Goal: Check status: Check status

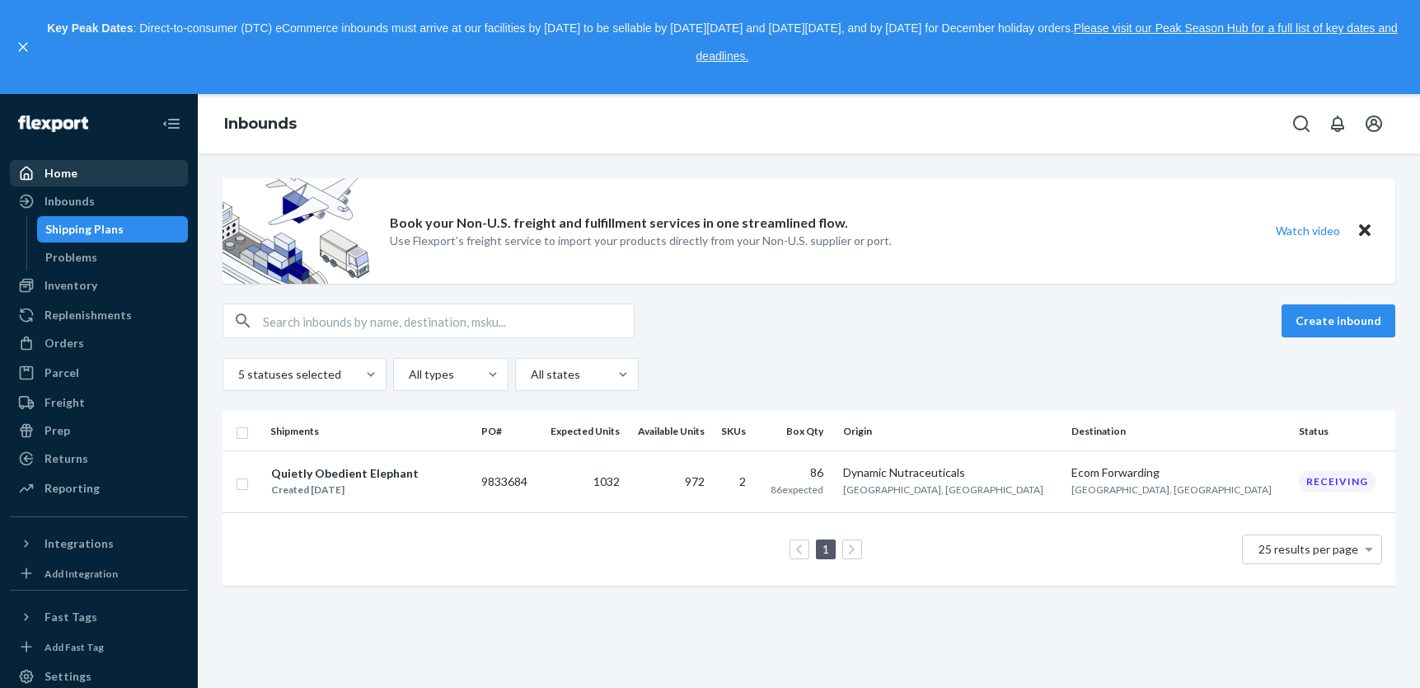
drag, startPoint x: 0, startPoint y: 0, endPoint x: 77, endPoint y: 177, distance: 193.4
click at [77, 177] on div "Home" at bounding box center [99, 173] width 175 height 23
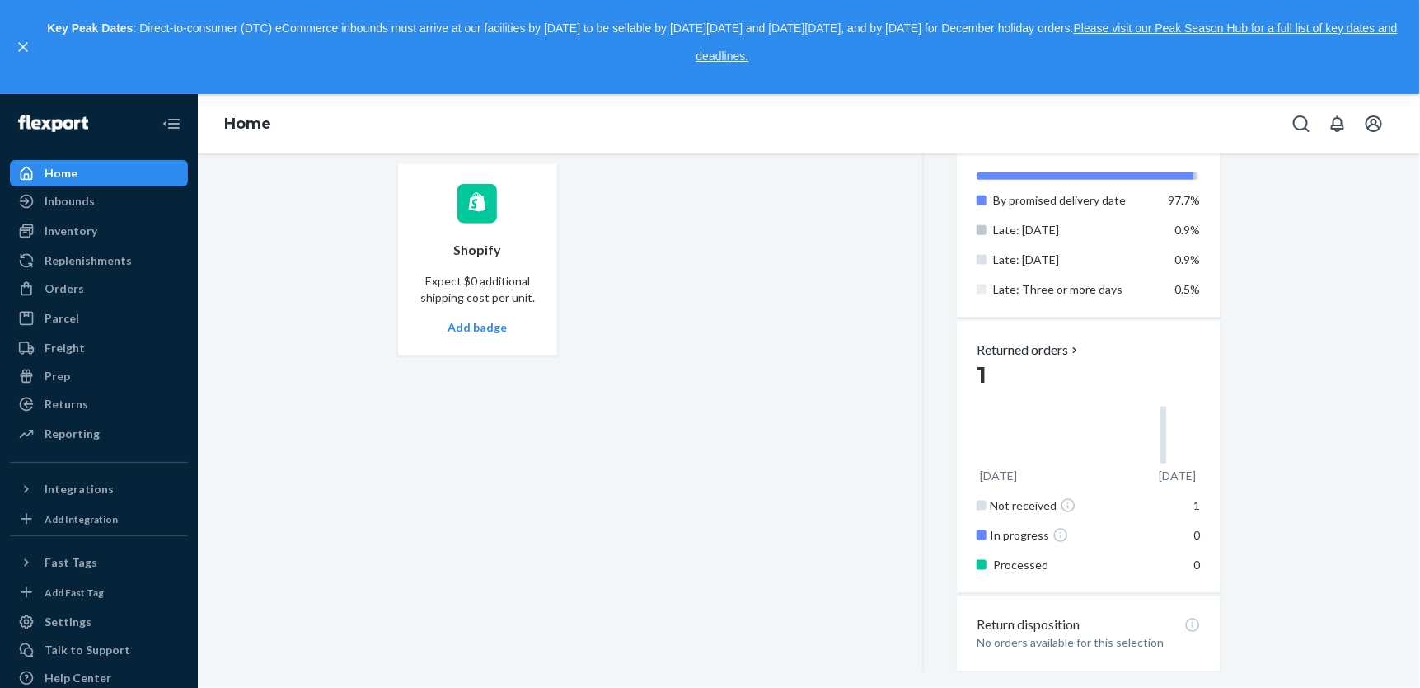
scroll to position [961, 0]
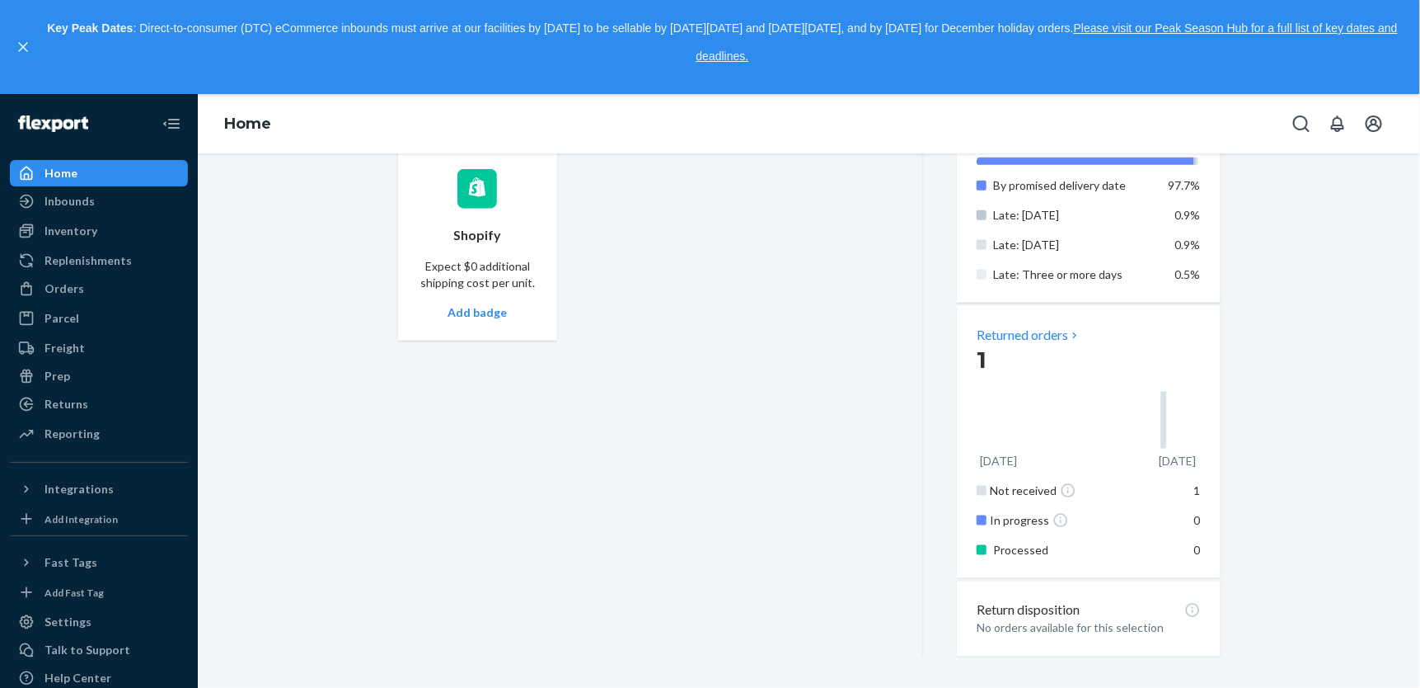
click at [1000, 336] on p "Returned orders" at bounding box center [1029, 335] width 105 height 19
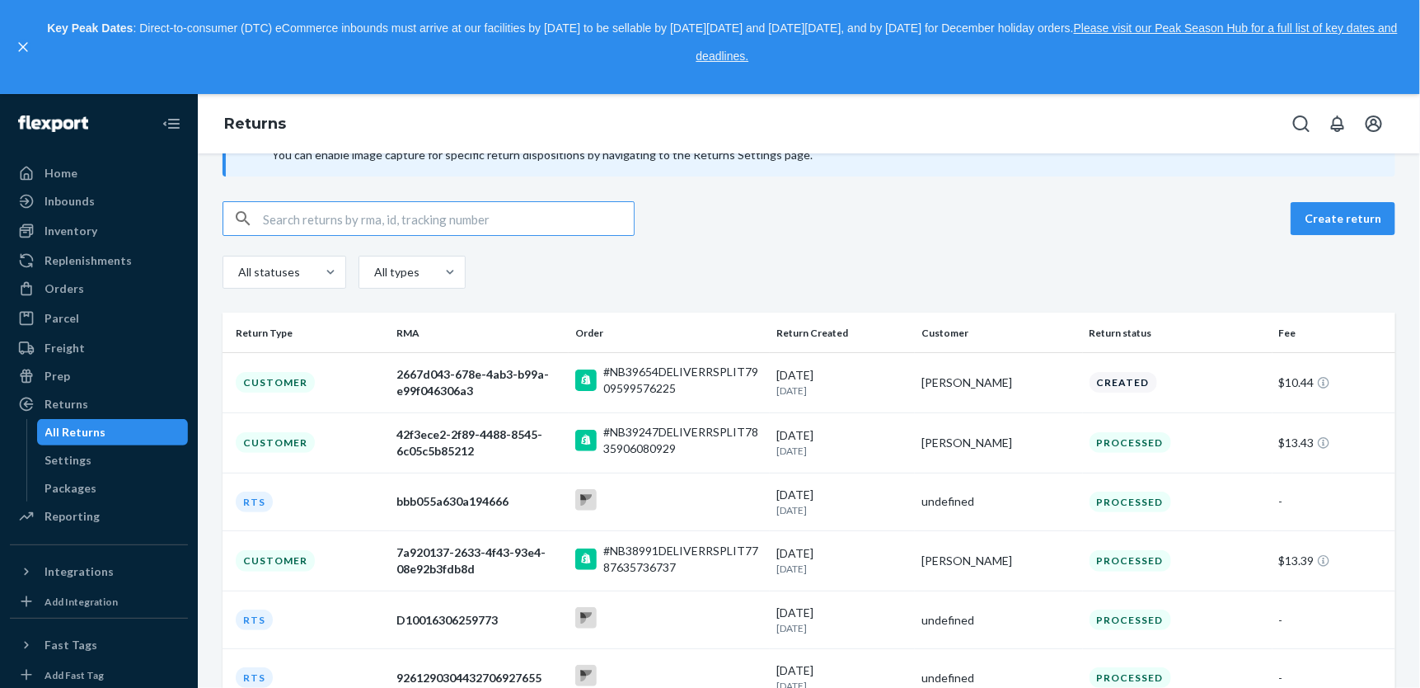
scroll to position [72, 0]
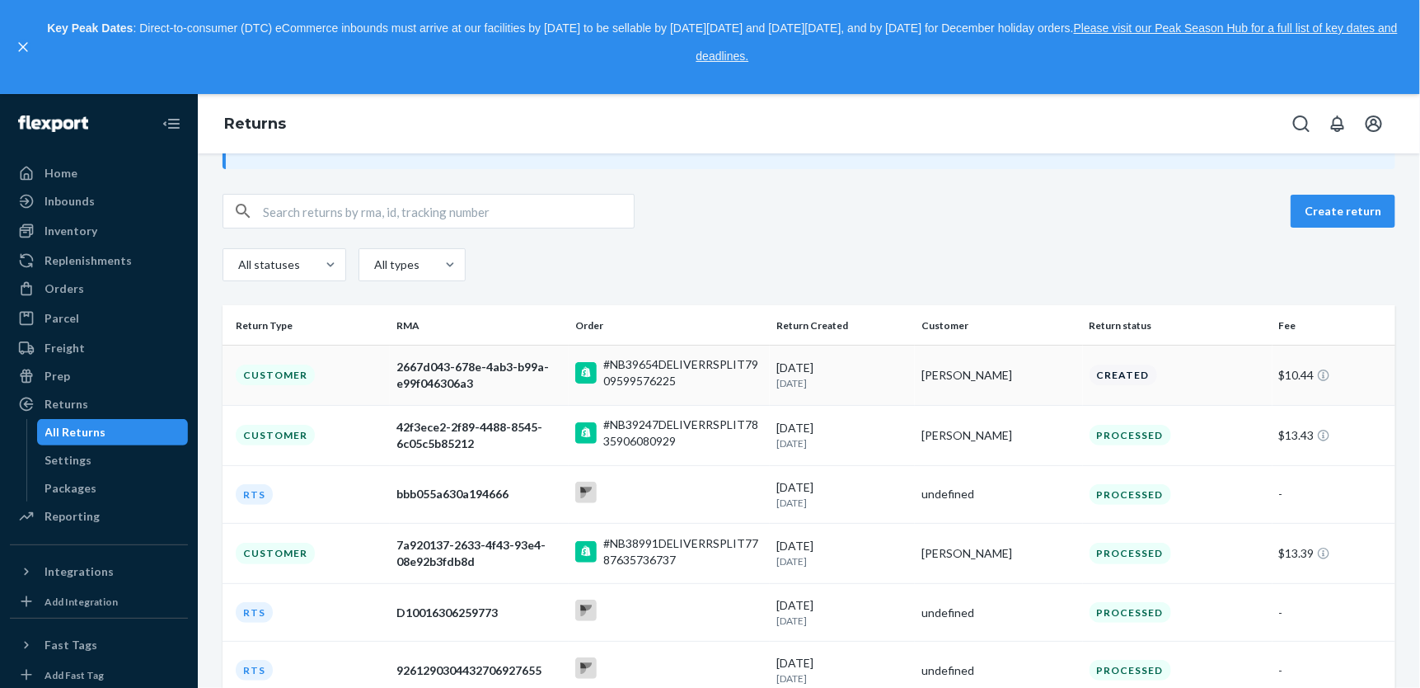
click at [485, 360] on div "2667d043-678e-4ab3-b99a-e99f046306a3" at bounding box center [480, 375] width 166 height 33
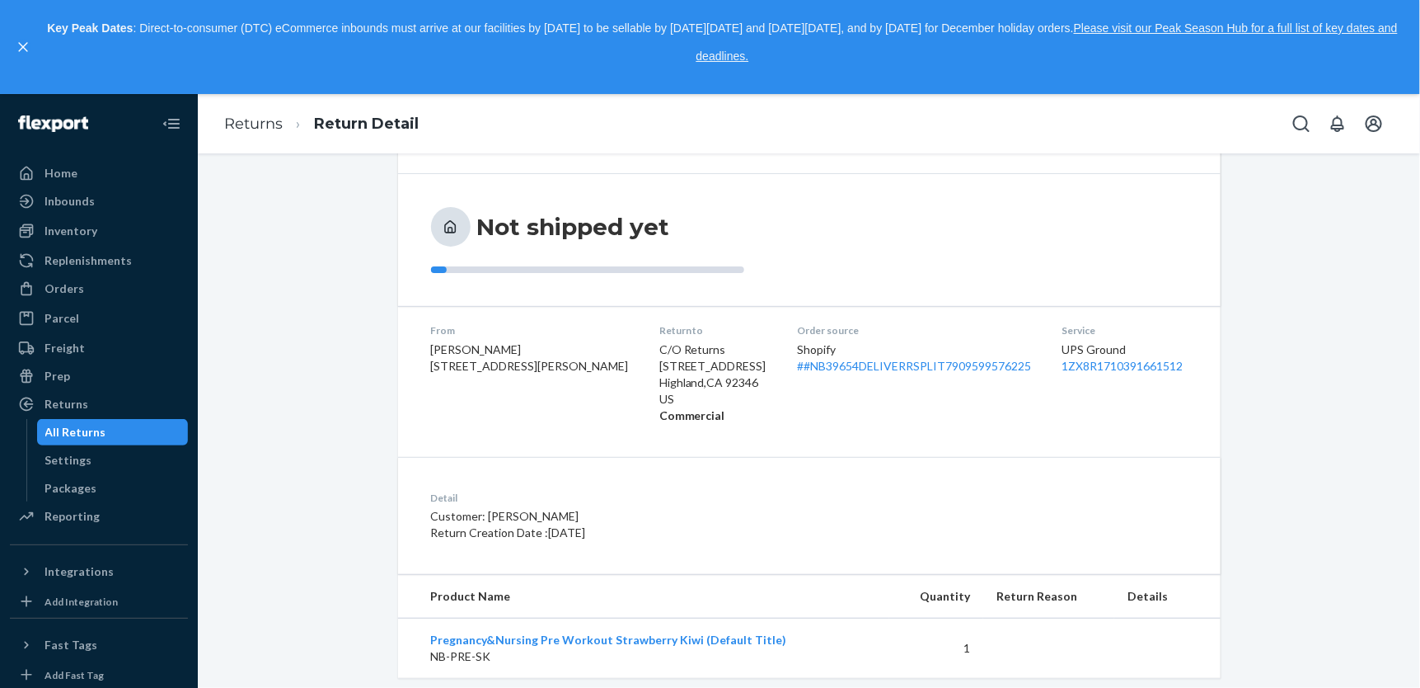
scroll to position [186, 0]
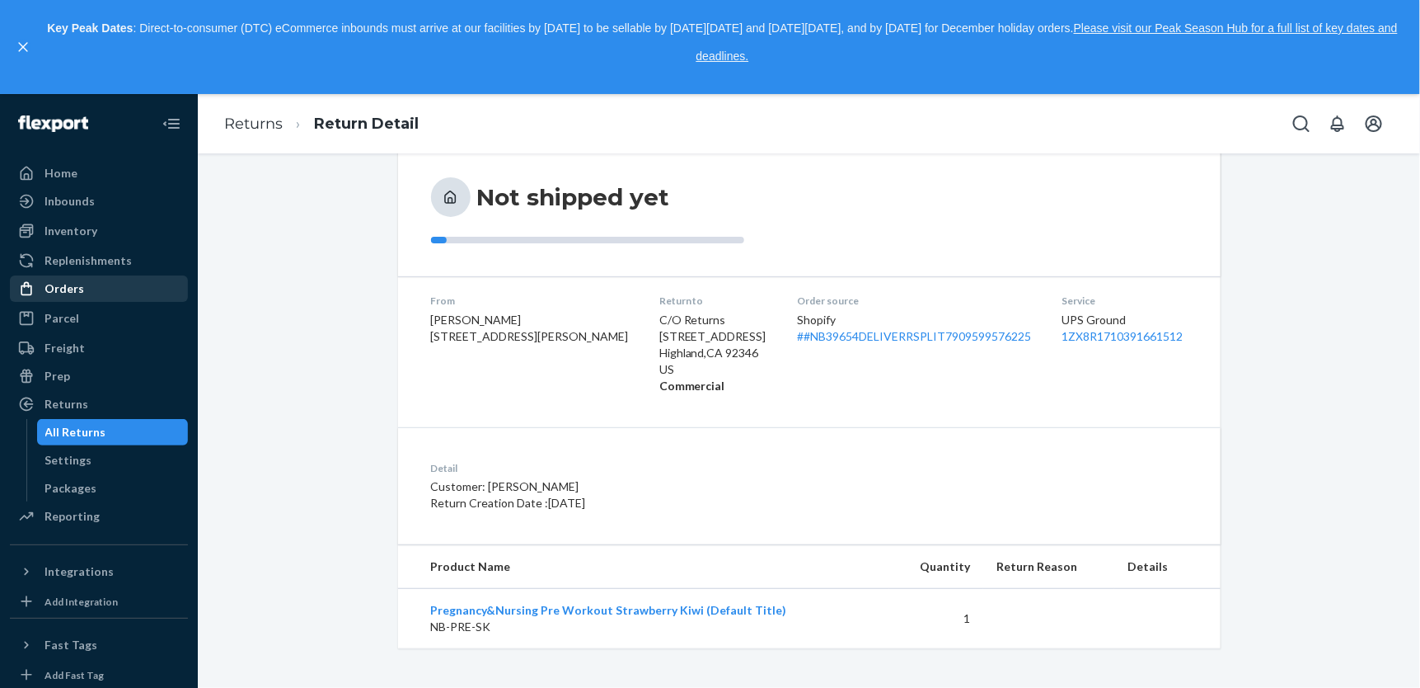
click at [77, 286] on div "Orders" at bounding box center [65, 288] width 40 height 16
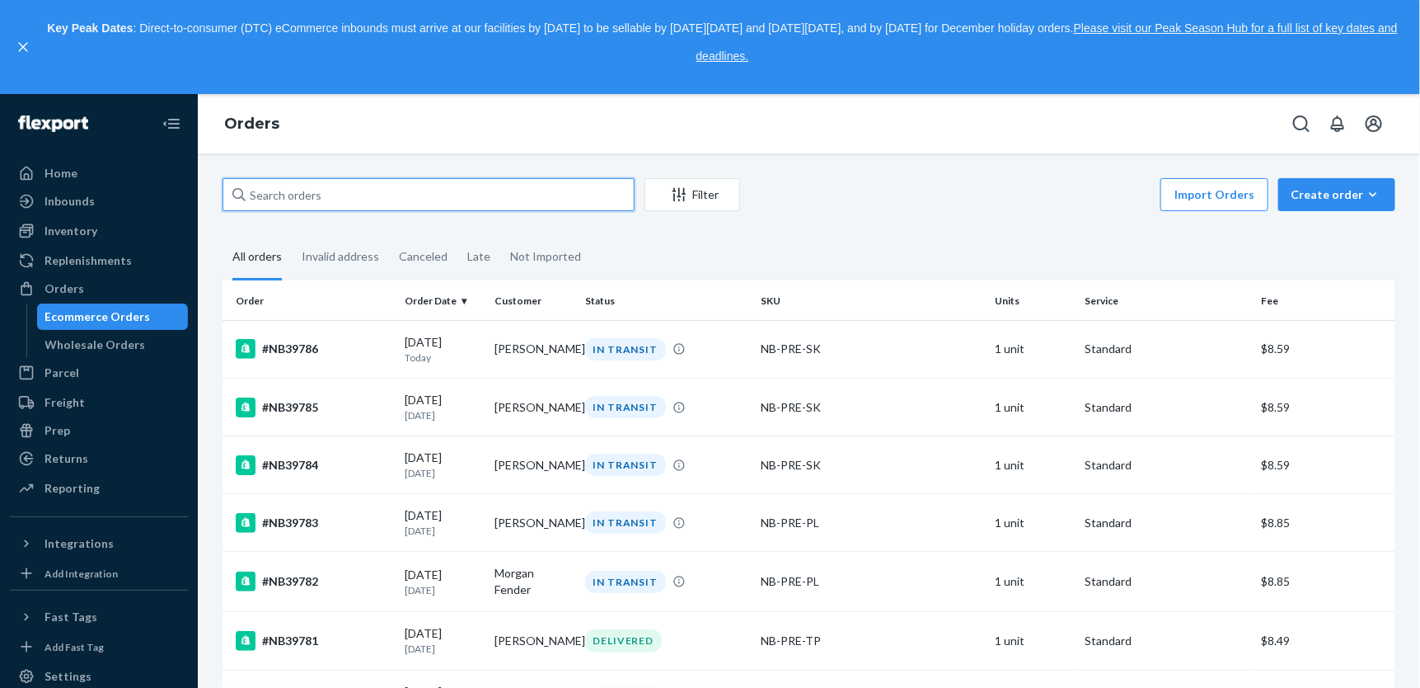
click at [467, 187] on input "text" at bounding box center [429, 194] width 412 height 33
paste input "#NB39555 Complete"
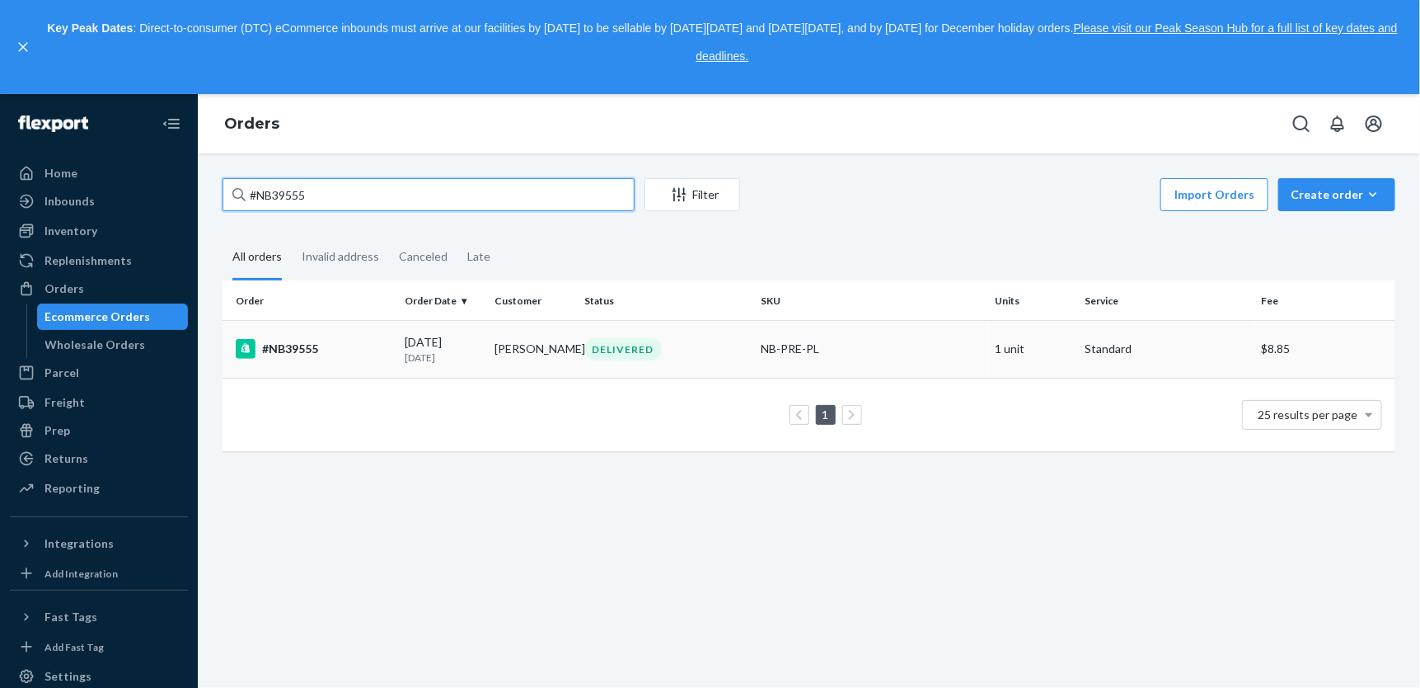
type input "#NB39555"
click at [284, 345] on div "#NB39555" at bounding box center [314, 349] width 156 height 20
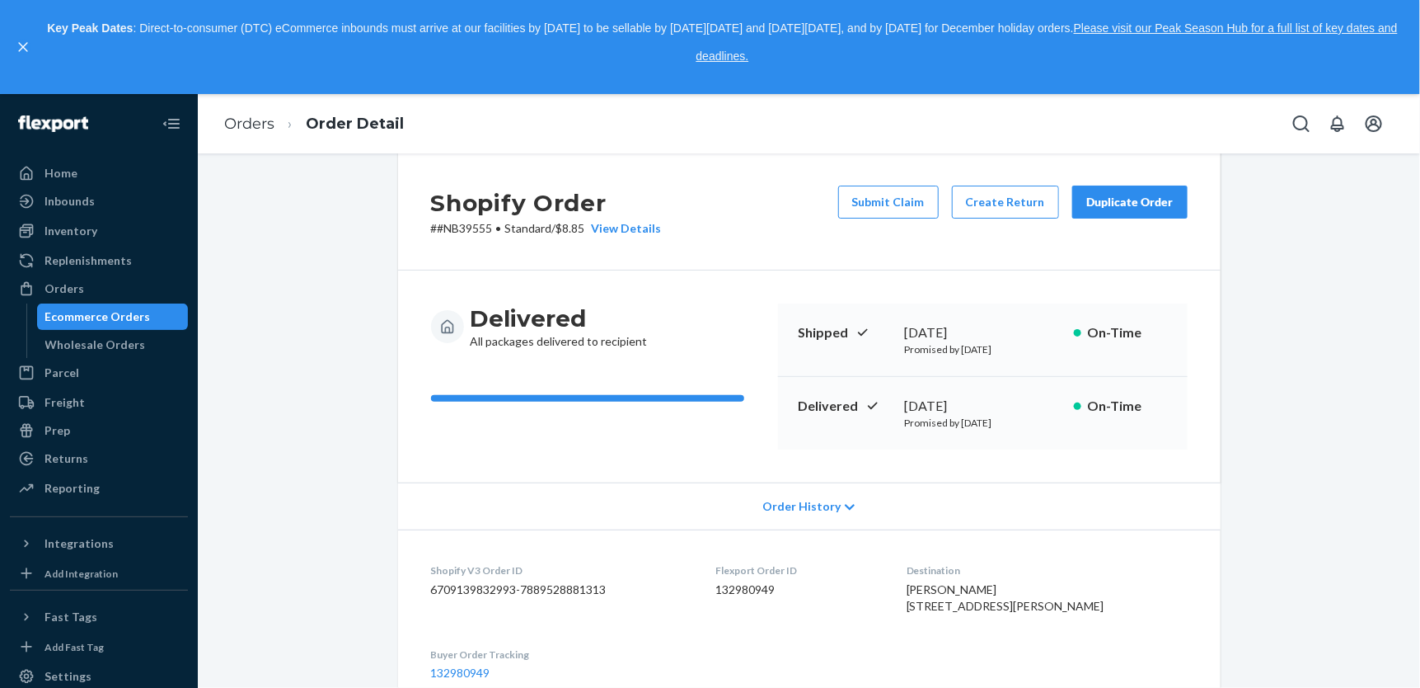
scroll to position [28, 0]
click at [782, 510] on span "Order History" at bounding box center [802, 503] width 78 height 16
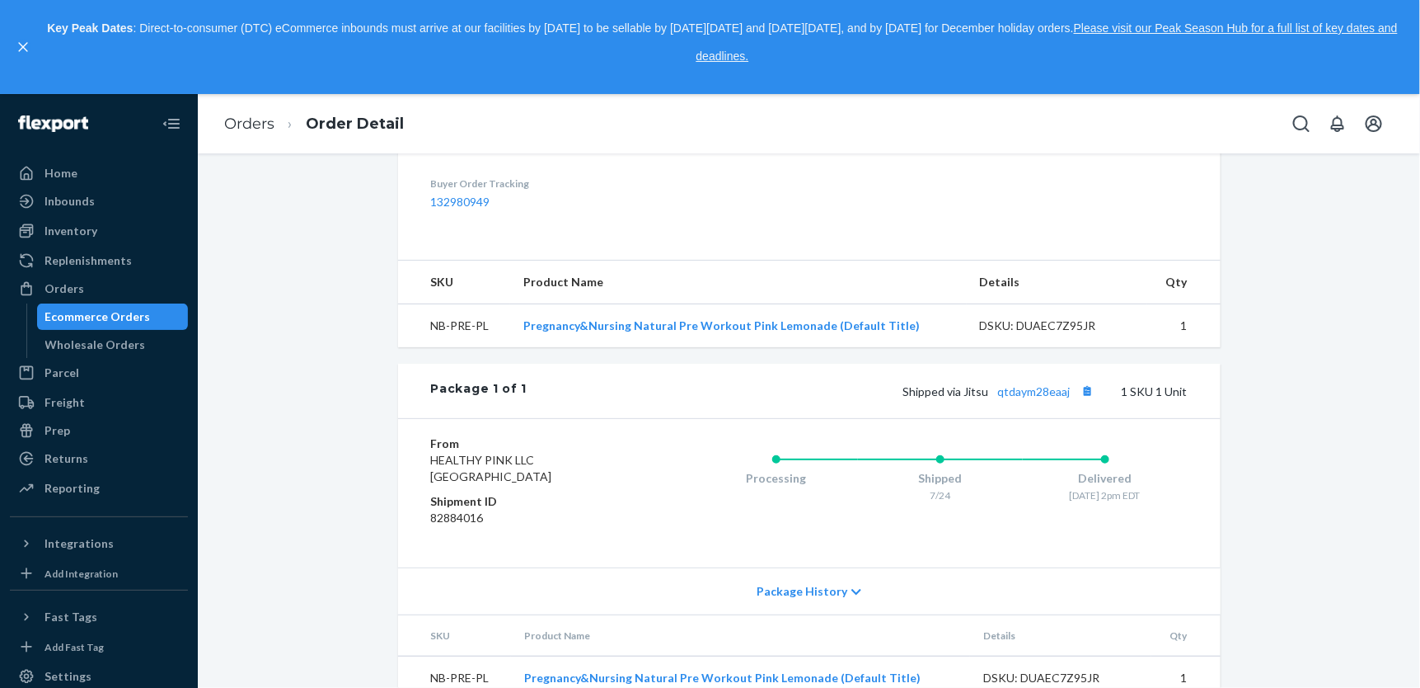
scroll to position [1381, 0]
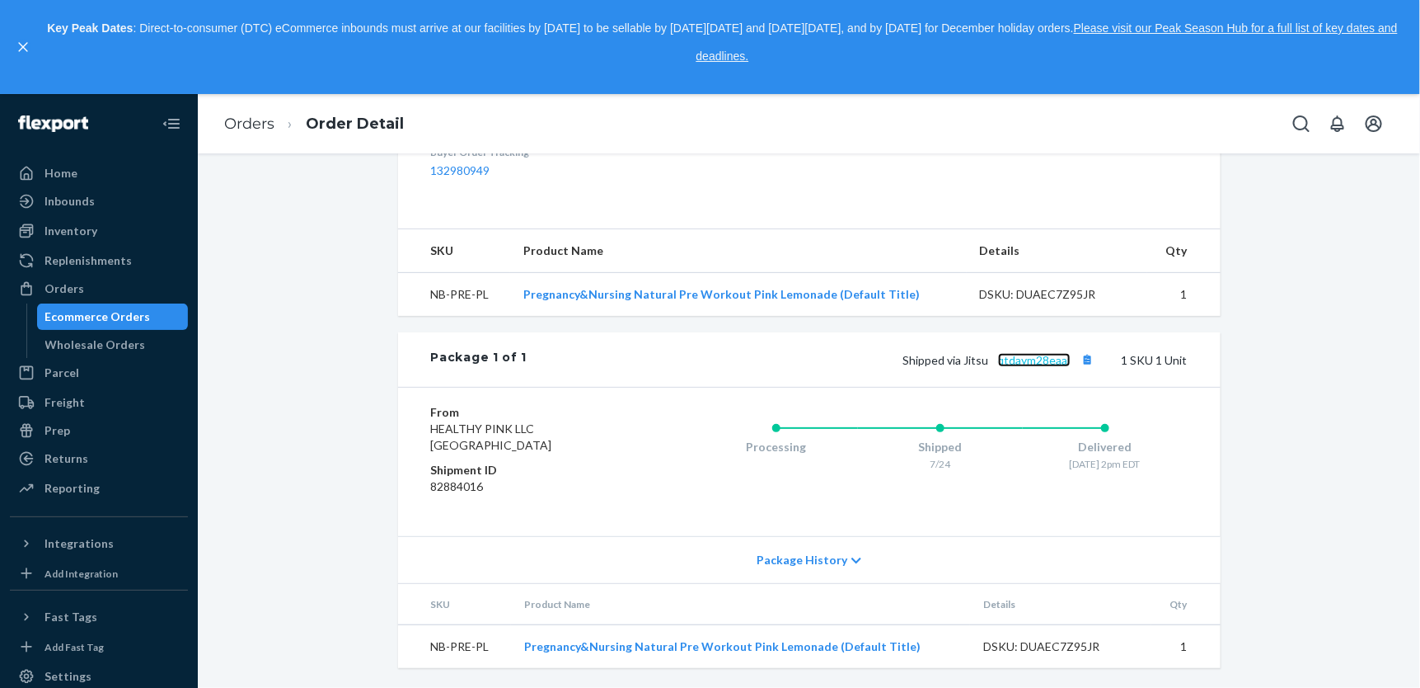
click at [1012, 363] on link "qtdaym28eaaj" at bounding box center [1034, 360] width 73 height 14
